Goal: Information Seeking & Learning: Learn about a topic

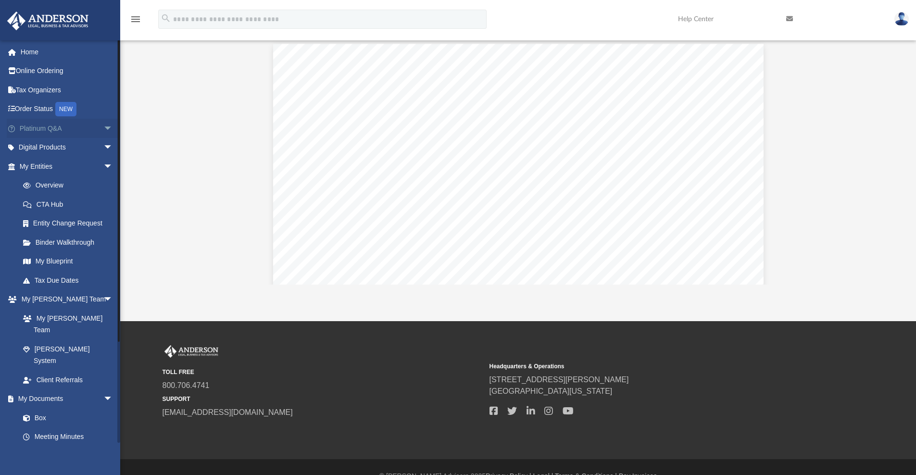
click at [103, 128] on span "arrow_drop_down" at bounding box center [112, 129] width 19 height 20
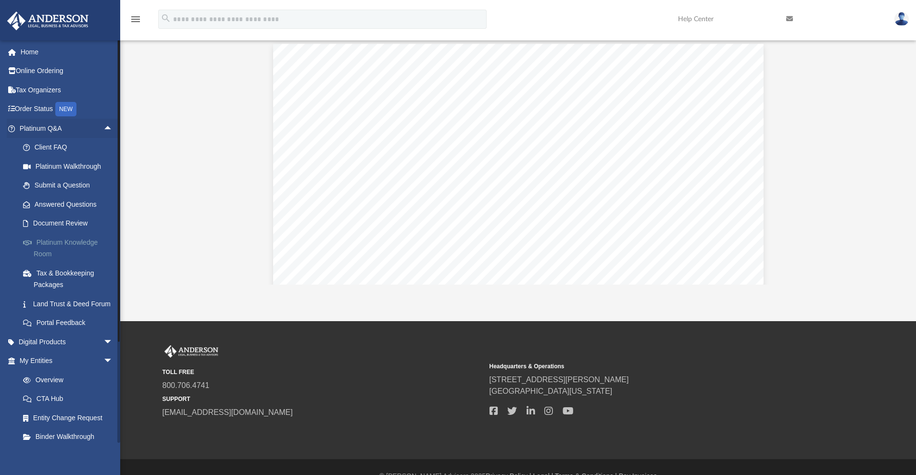
click at [62, 242] on link "Platinum Knowledge Room" at bounding box center [70, 248] width 114 height 31
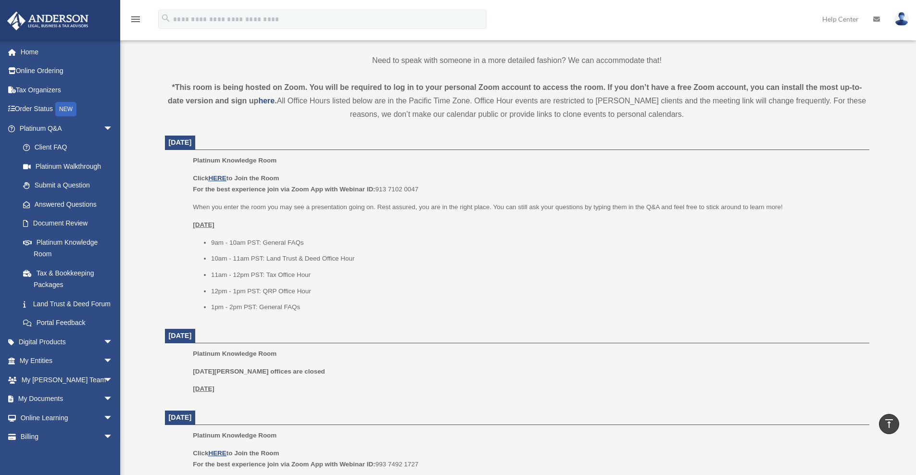
scroll to position [315, 0]
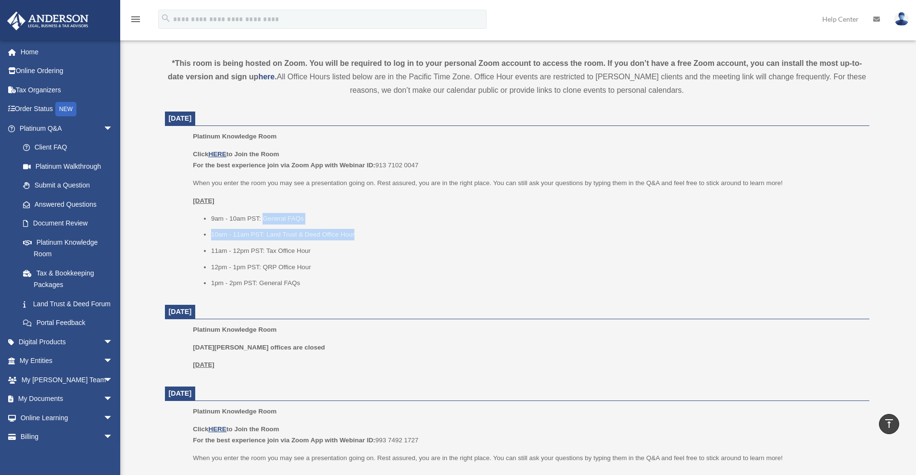
drag, startPoint x: 263, startPoint y: 217, endPoint x: 361, endPoint y: 233, distance: 98.9
click at [361, 233] on ul "9am - 10am PST: General FAQs 10am - 11am PST: Land Trust & Deed Office Hour 11a…" at bounding box center [527, 251] width 669 height 76
click at [361, 233] on li "10am - 11am PST: Land Trust & Deed Office Hour" at bounding box center [536, 235] width 651 height 12
drag, startPoint x: 360, startPoint y: 234, endPoint x: 208, endPoint y: 214, distance: 153.2
click at [208, 214] on ul "9am - 10am PST: General FAQs 10am - 11am PST: Land Trust & Deed Office Hour 11a…" at bounding box center [527, 251] width 669 height 76
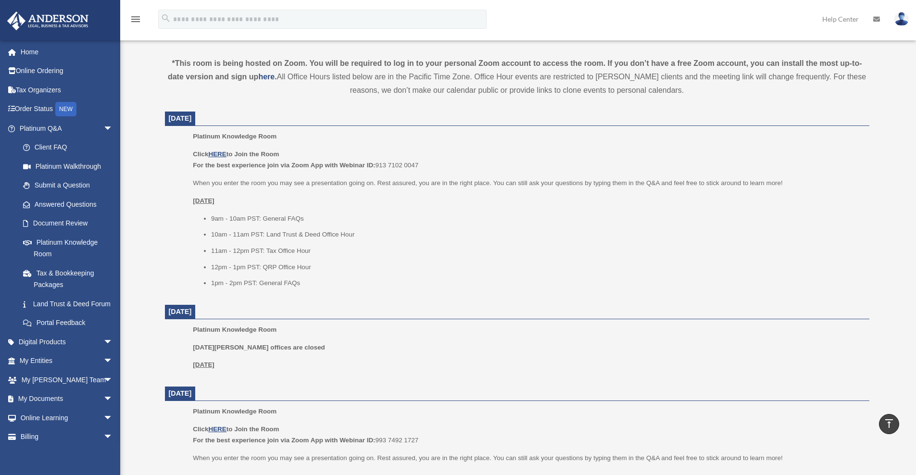
click at [361, 240] on ul "9am - 10am PST: General FAQs 10am - 11am PST: Land Trust & Deed Office Hour 11a…" at bounding box center [527, 251] width 669 height 76
drag, startPoint x: 359, startPoint y: 236, endPoint x: 281, endPoint y: 187, distance: 92.4
click at [201, 213] on ul "9am - 10am PST: General FAQs 10am - 11am PST: Land Trust & Deed Office Hour 11a…" at bounding box center [527, 251] width 669 height 76
